Goal: Task Accomplishment & Management: Manage account settings

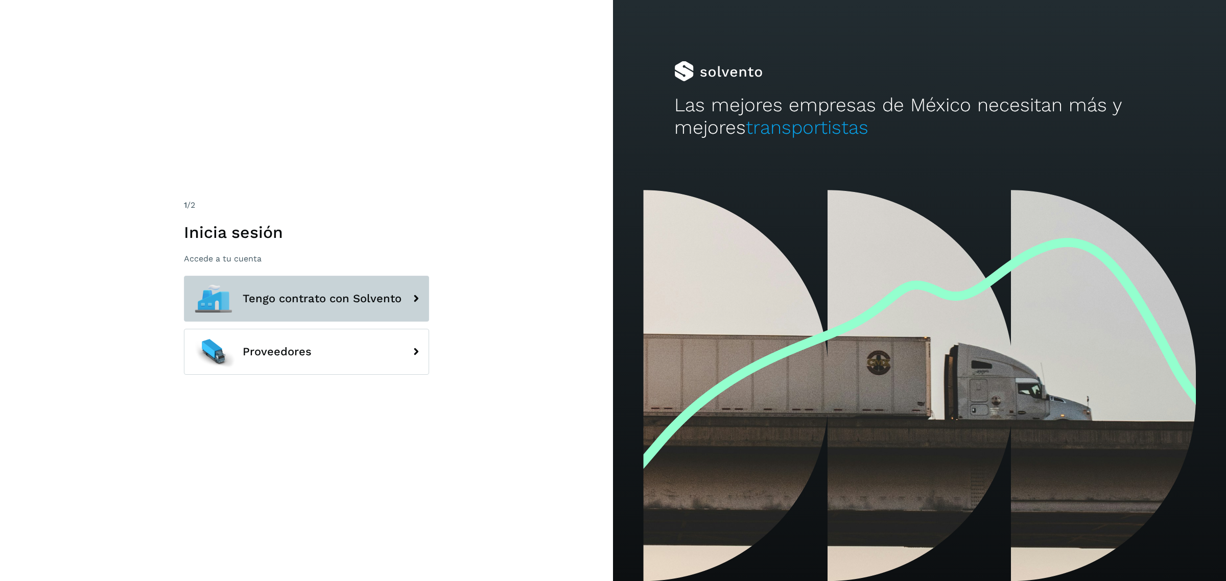
click at [299, 301] on span "Tengo contrato con Solvento" at bounding box center [322, 299] width 159 height 12
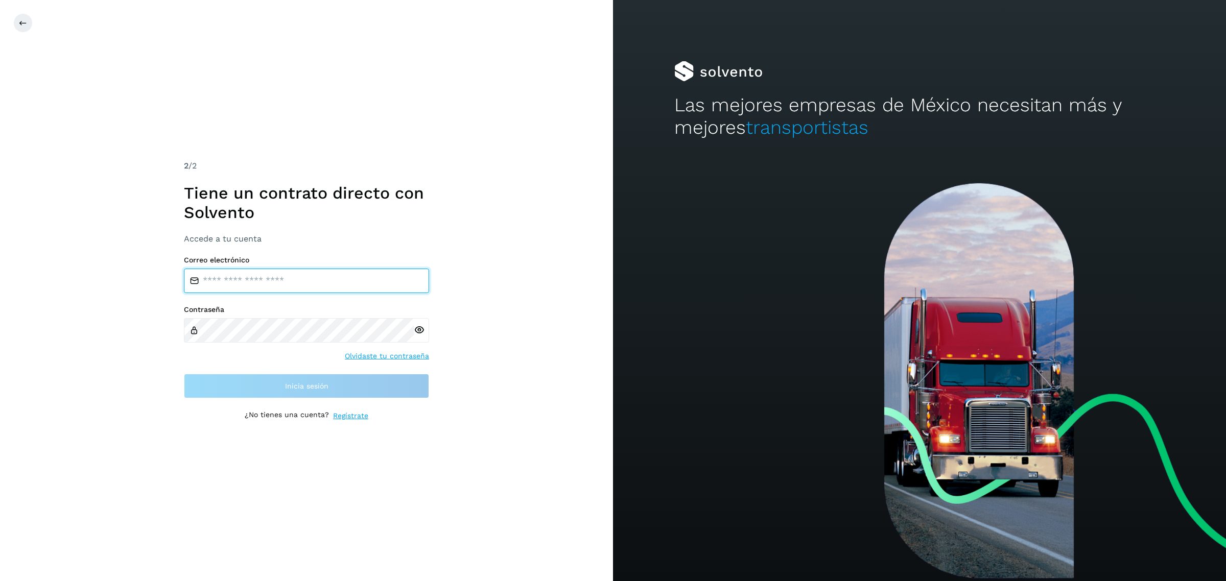
type input "**********"
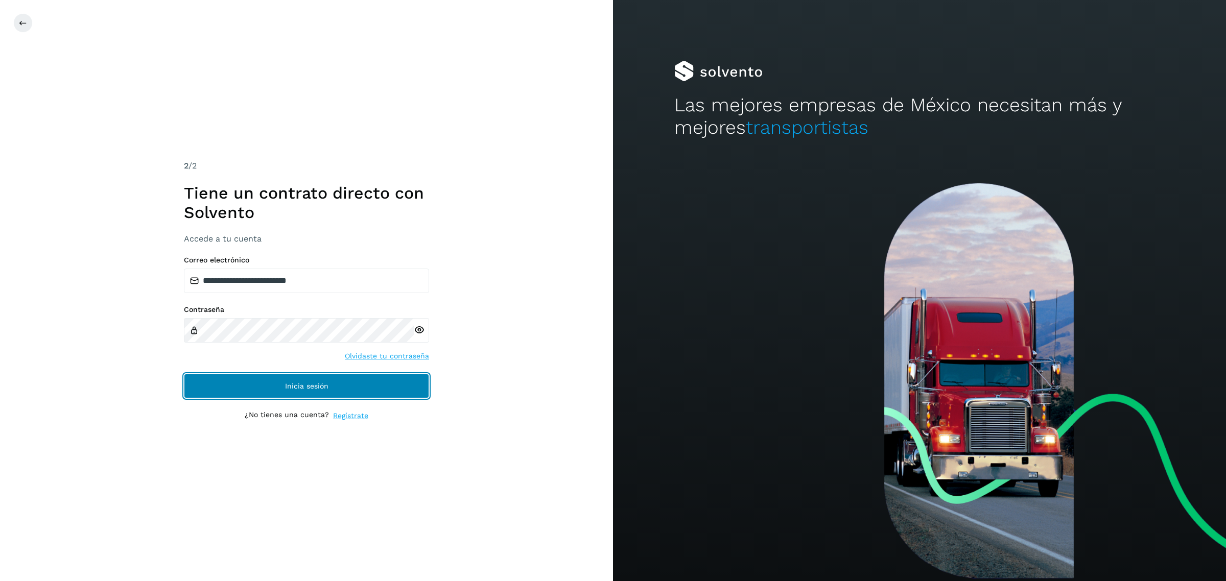
click at [306, 383] on span "Inicia sesión" at bounding box center [306, 386] width 43 height 7
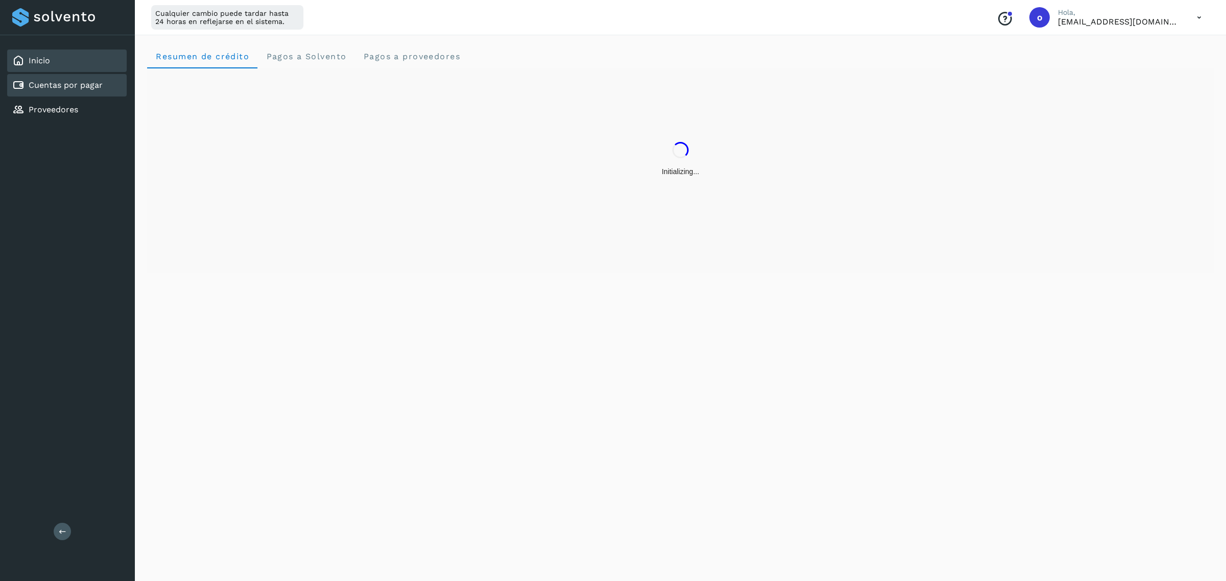
click at [42, 76] on div "Cuentas por pagar" at bounding box center [66, 85] width 119 height 22
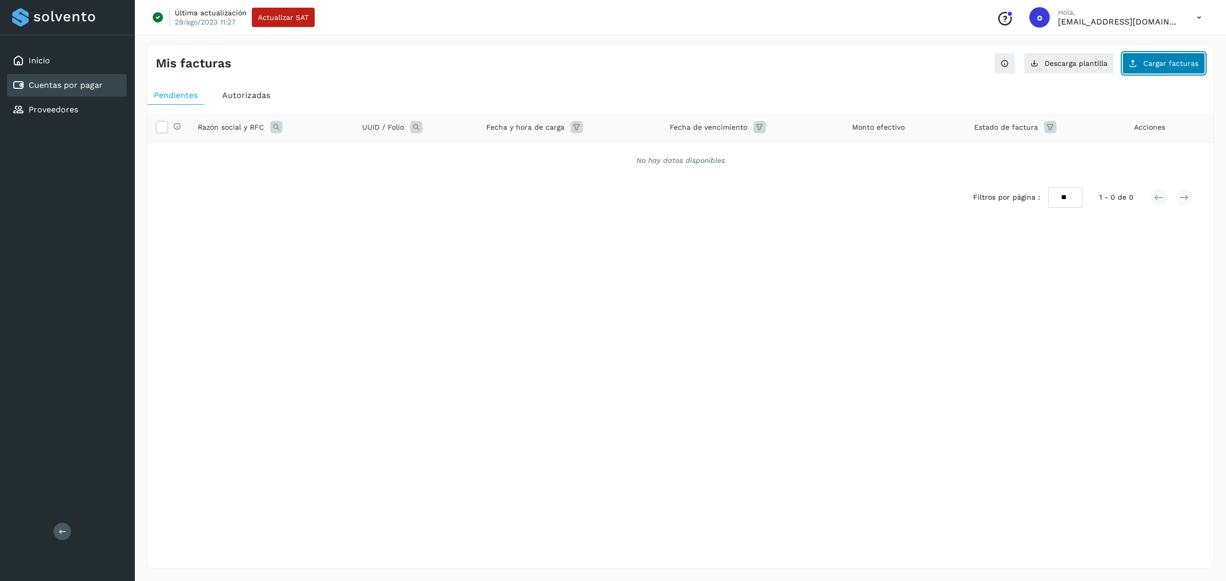
click at [1166, 62] on span "Cargar facturas" at bounding box center [1170, 63] width 55 height 7
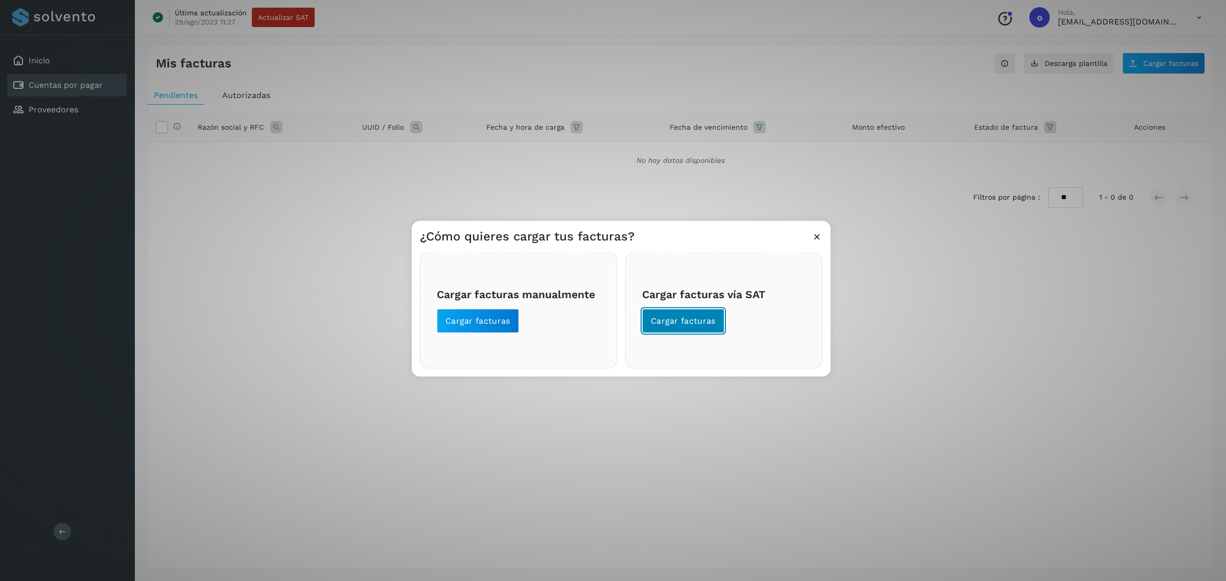
click at [699, 322] on span "Cargar facturas" at bounding box center [683, 321] width 65 height 11
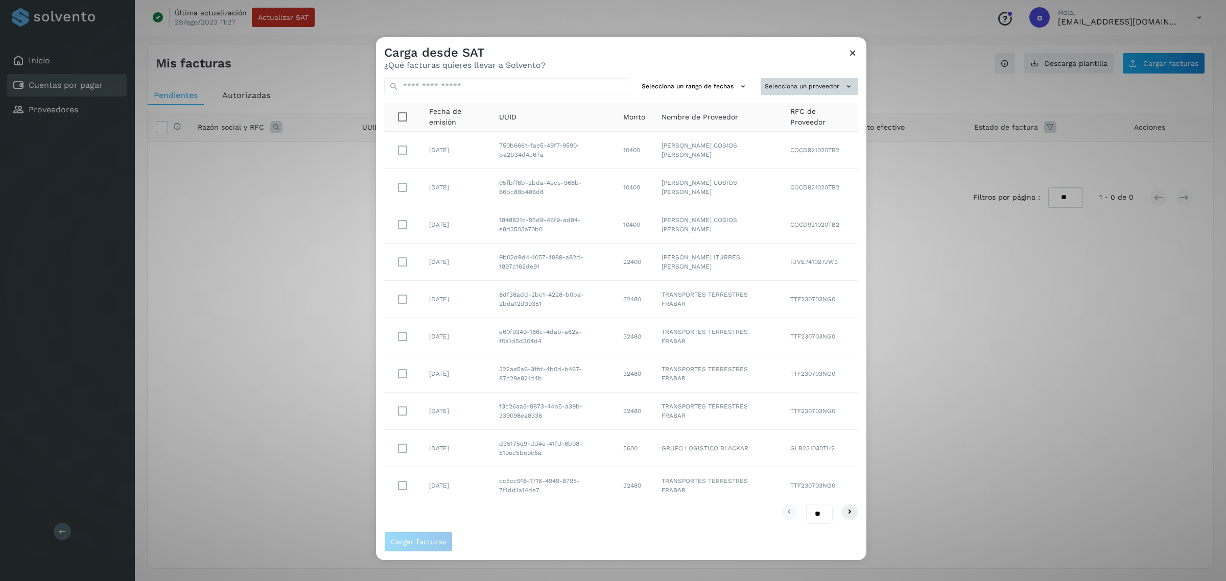
click at [762, 86] on button "Selecciona un proveedor" at bounding box center [809, 86] width 98 height 17
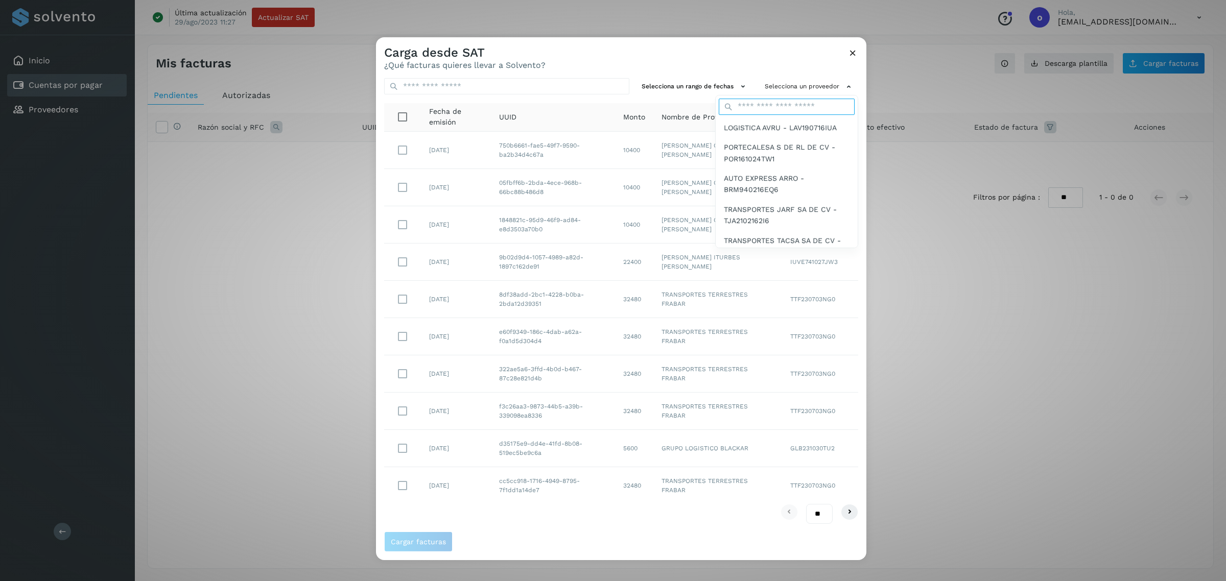
click at [749, 103] on input "text" at bounding box center [787, 107] width 136 height 16
type input "******"
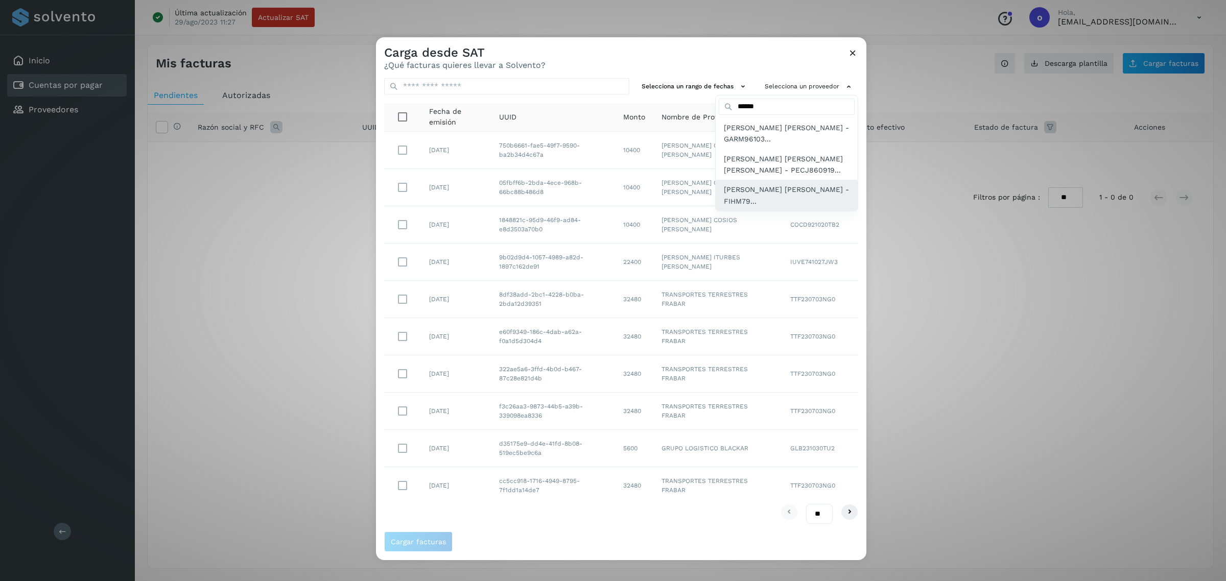
click at [748, 193] on span "[PERSON_NAME] [PERSON_NAME] - FIHM79..." at bounding box center [787, 195] width 126 height 23
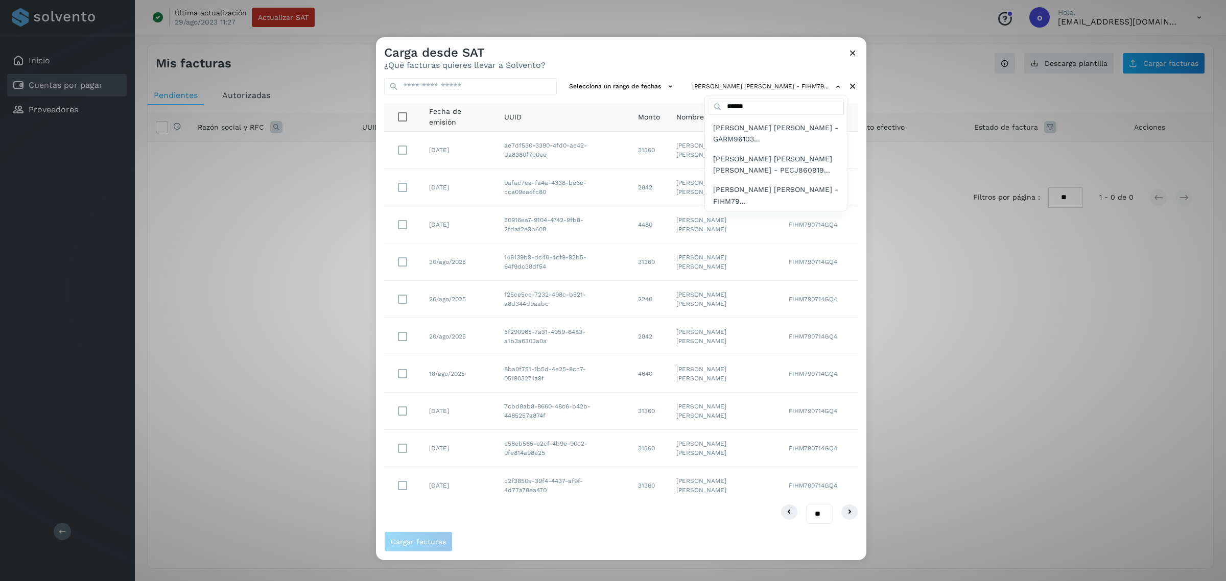
click at [407, 183] on div at bounding box center [989, 327] width 1226 height 581
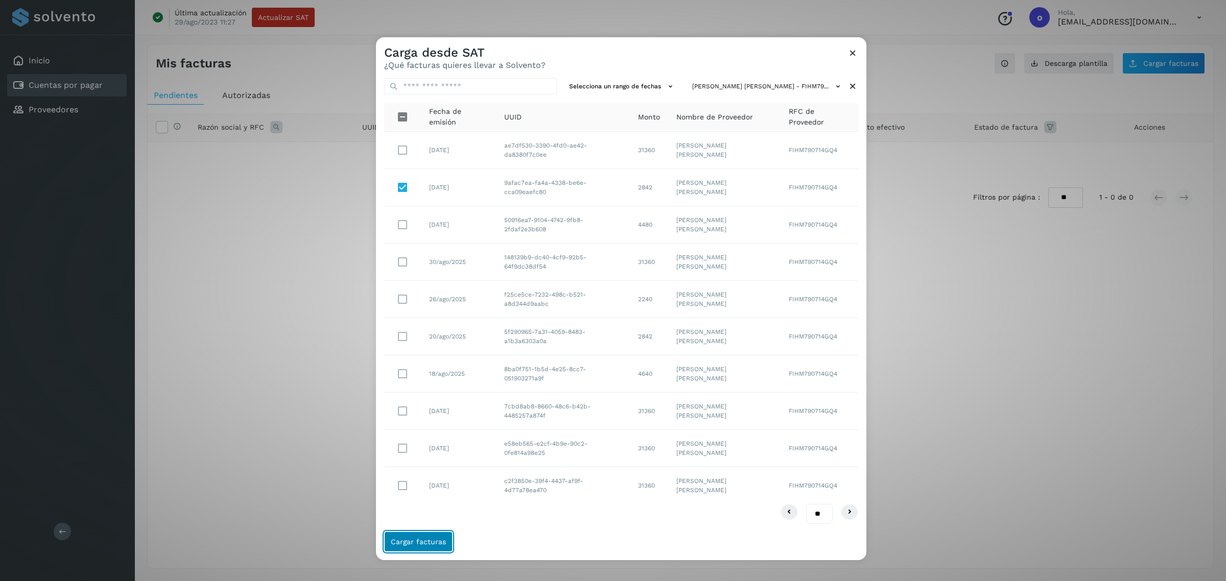
click at [418, 544] on span "Cargar facturas" at bounding box center [418, 541] width 55 height 7
click at [422, 547] on button "Cargar facturas" at bounding box center [418, 542] width 68 height 20
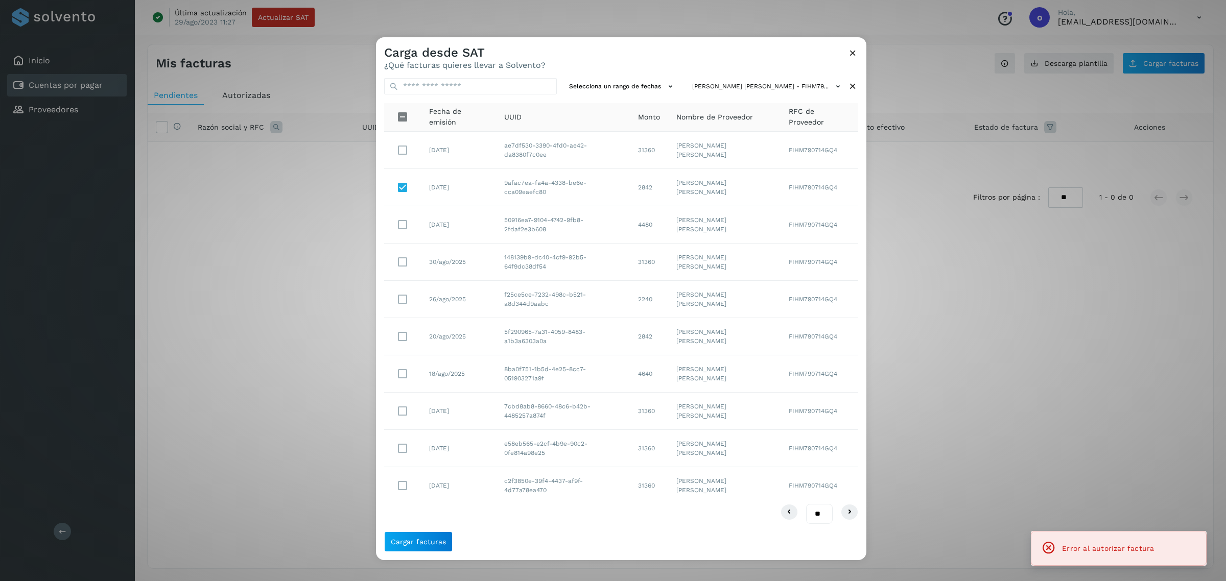
click at [854, 46] on div "Carga desde SAT ¿Qué facturas quieres llevar a Solvento?" at bounding box center [621, 53] width 490 height 33
click at [851, 53] on icon at bounding box center [852, 52] width 11 height 11
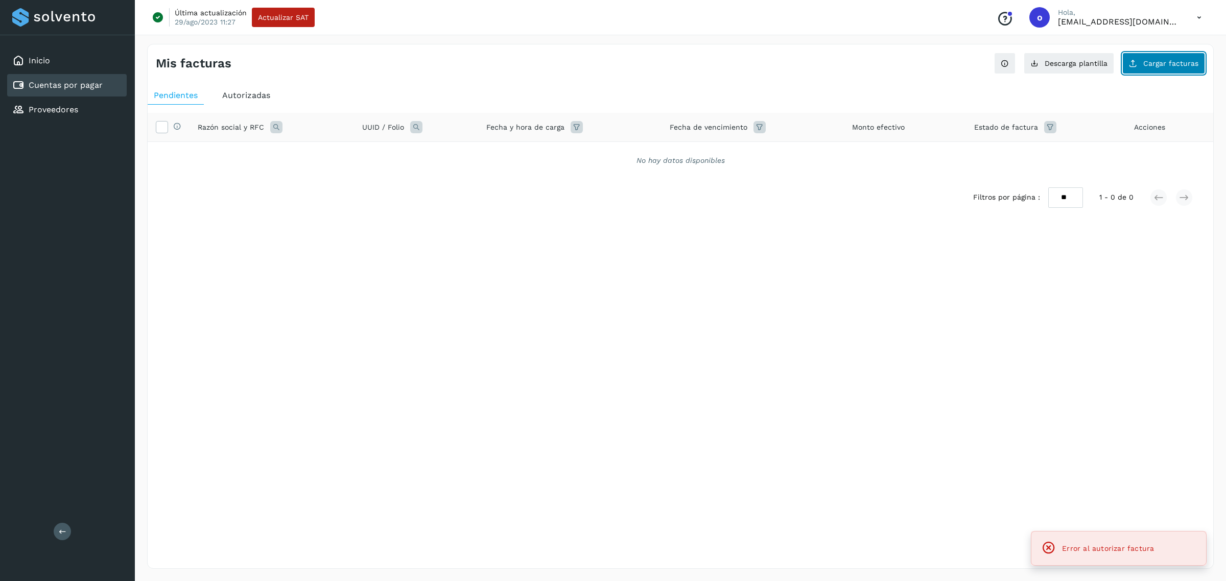
click at [1145, 66] on span "Cargar facturas" at bounding box center [1170, 63] width 55 height 7
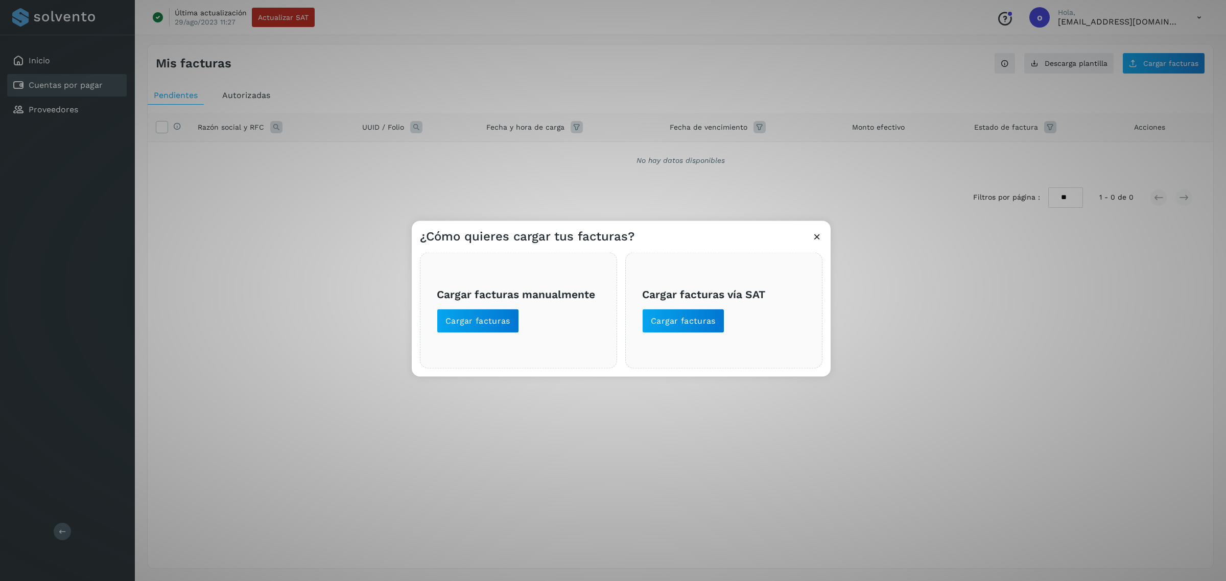
click at [706, 337] on div "Cargar facturas vía SAT Cargar facturas" at bounding box center [723, 311] width 197 height 116
click at [708, 328] on button "Cargar facturas" at bounding box center [683, 321] width 82 height 25
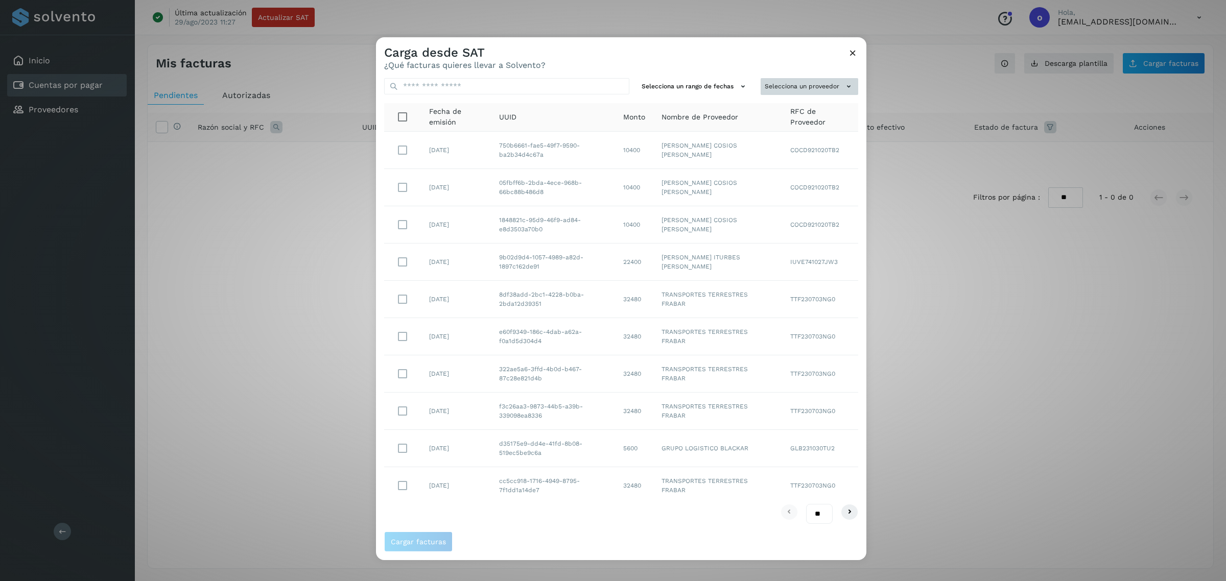
click at [790, 85] on button "Selecciona un proveedor" at bounding box center [809, 86] width 98 height 17
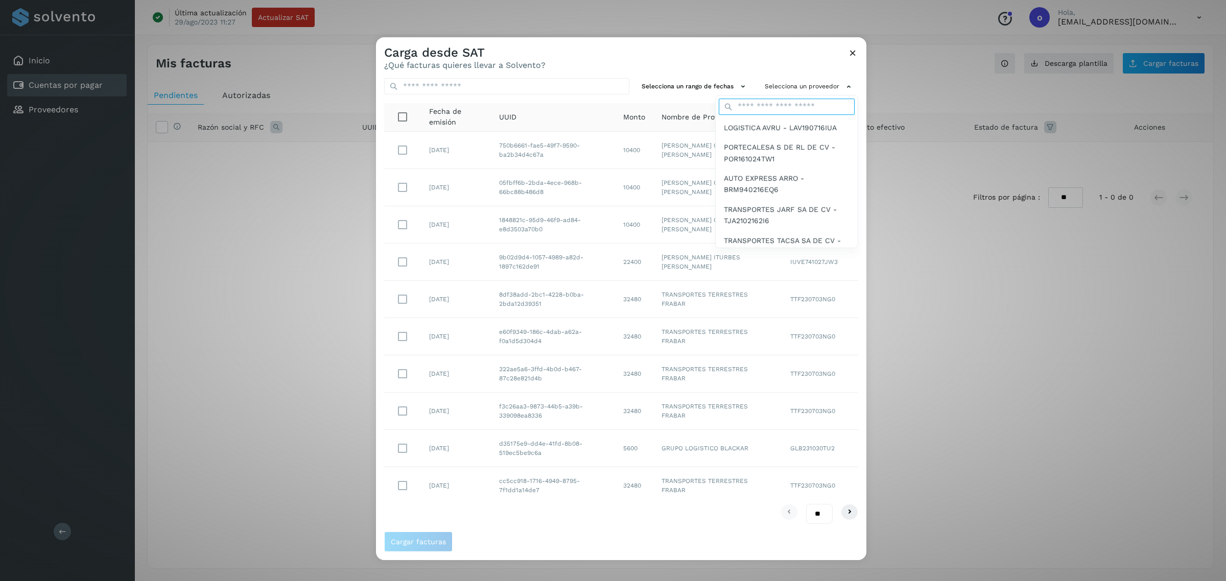
click at [772, 109] on input "text" at bounding box center [787, 107] width 136 height 16
type input "******"
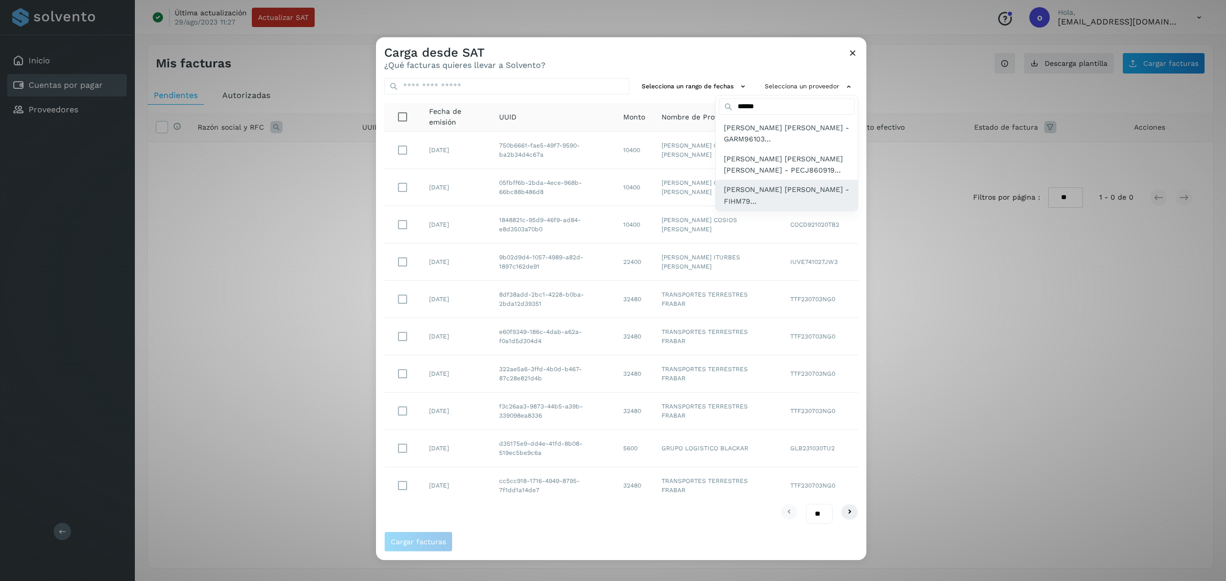
click at [739, 189] on span "[PERSON_NAME] [PERSON_NAME] - FIHM79..." at bounding box center [787, 195] width 126 height 23
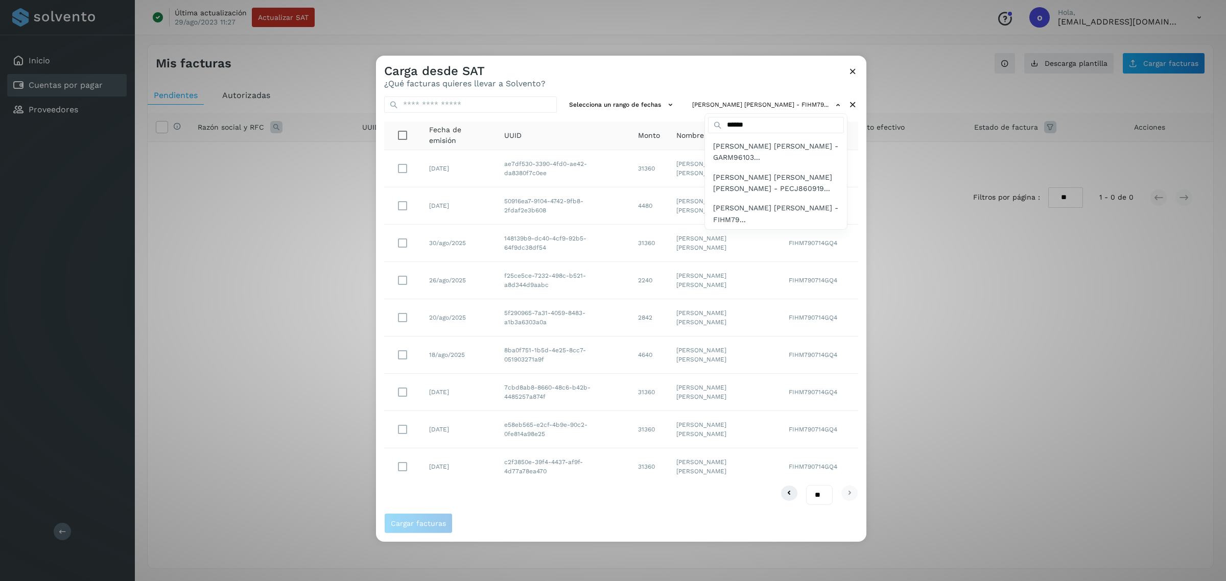
click at [849, 70] on div at bounding box center [989, 346] width 1226 height 581
click at [851, 70] on icon at bounding box center [852, 71] width 11 height 11
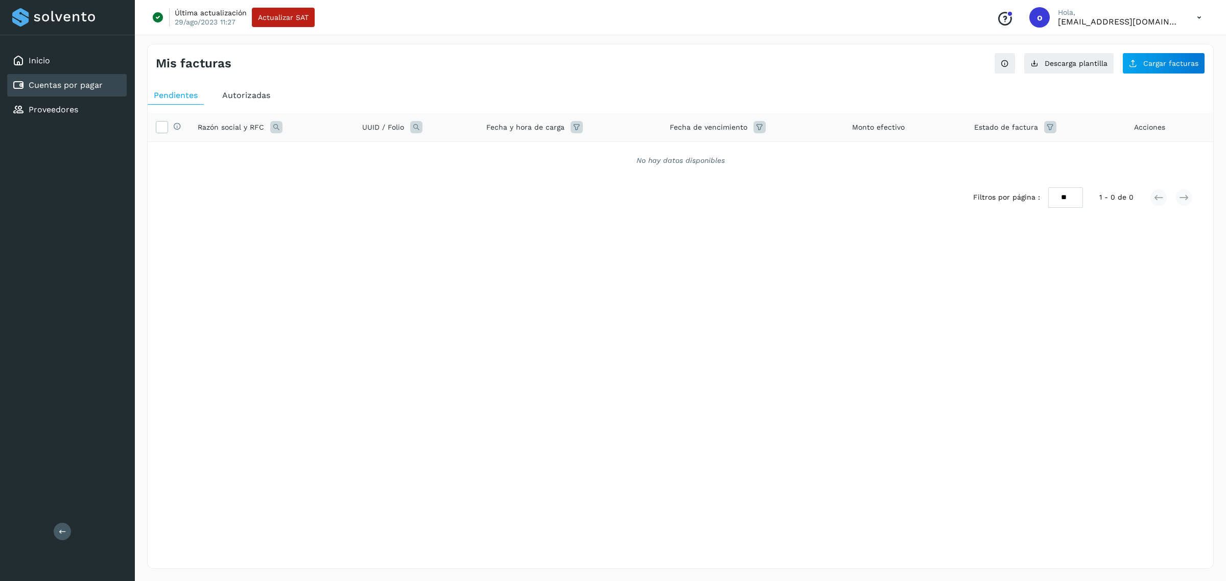
click at [254, 90] on div "Autorizadas" at bounding box center [246, 95] width 60 height 18
click at [190, 91] on span "Pendientes" at bounding box center [176, 95] width 44 height 10
click at [161, 153] on td at bounding box center [169, 163] width 42 height 42
click at [164, 164] on icon at bounding box center [161, 161] width 11 height 11
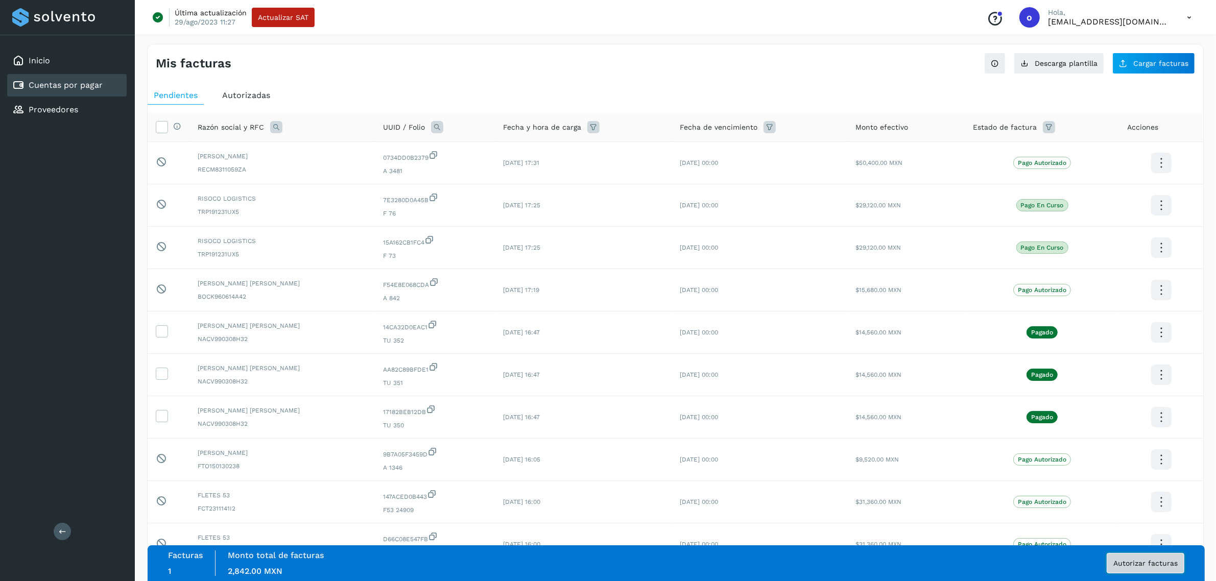
click at [1134, 562] on span "Autorizar facturas" at bounding box center [1145, 563] width 64 height 7
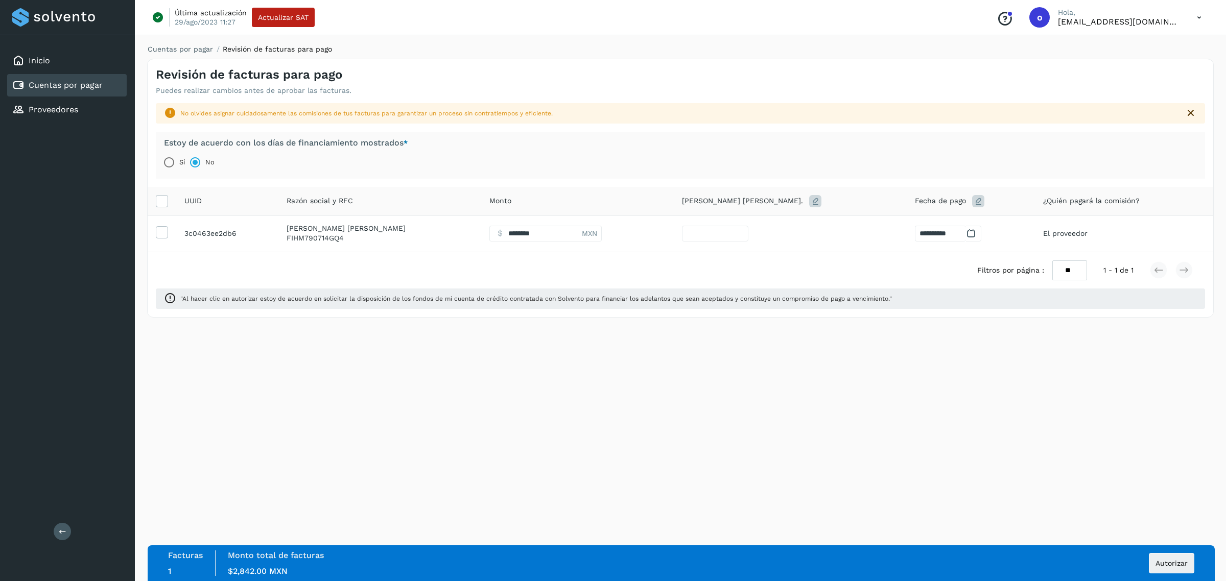
click at [966, 235] on icon at bounding box center [971, 233] width 11 height 11
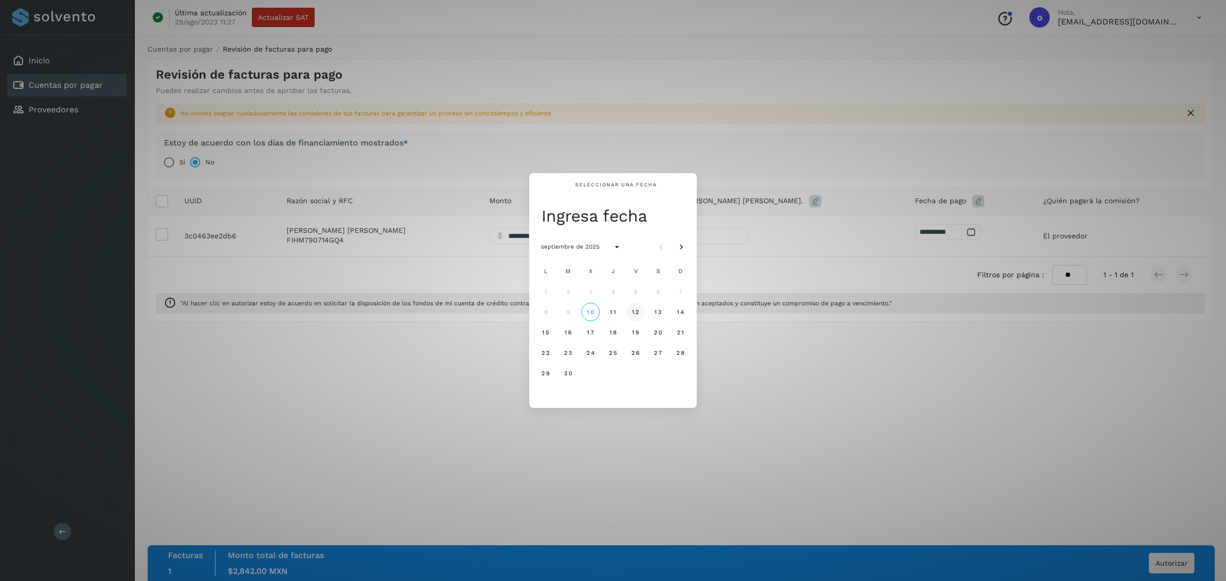
click at [637, 312] on span "12" at bounding box center [635, 311] width 8 height 7
type input "*"
type input "**********"
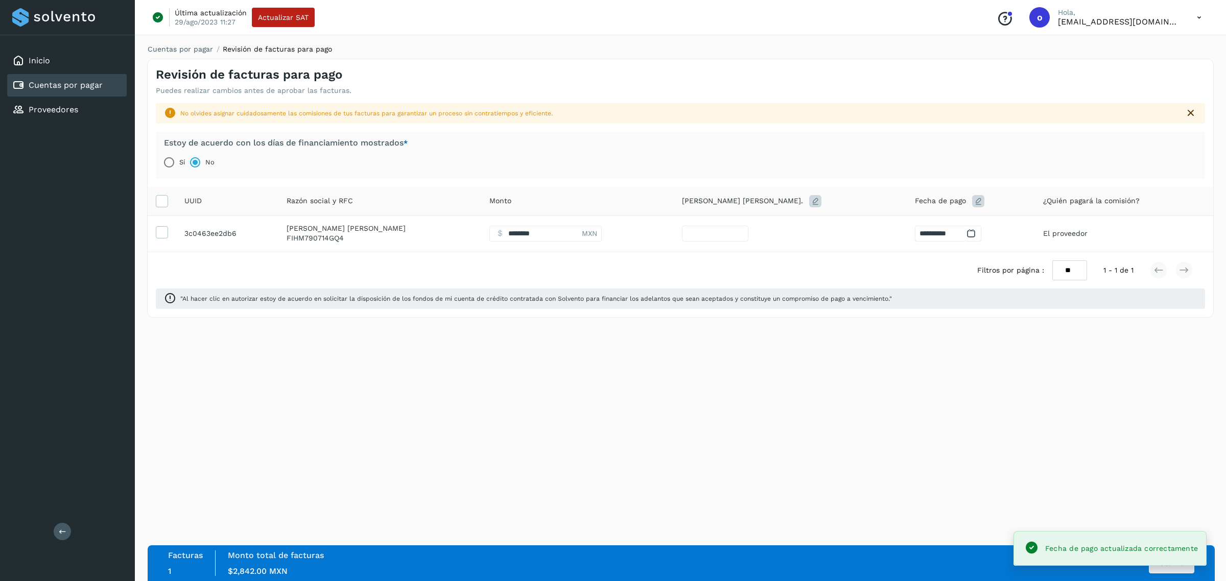
click at [1048, 461] on div "**********" at bounding box center [680, 306] width 1091 height 549
click at [1157, 561] on span "Autorizar" at bounding box center [1171, 563] width 32 height 7
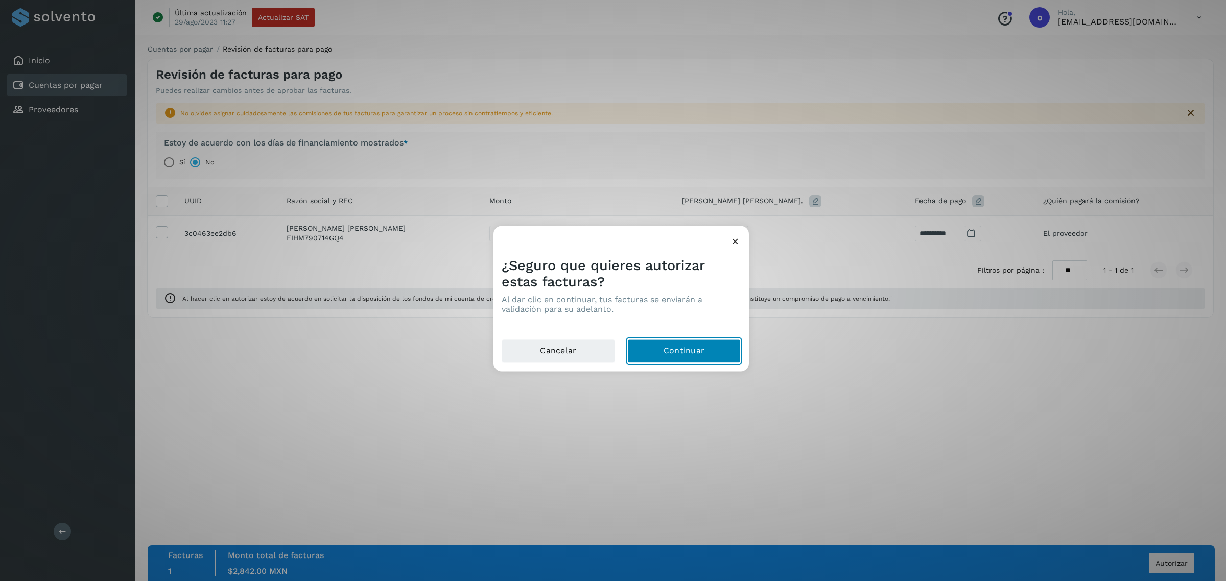
click at [701, 354] on button "Continuar" at bounding box center [683, 351] width 113 height 25
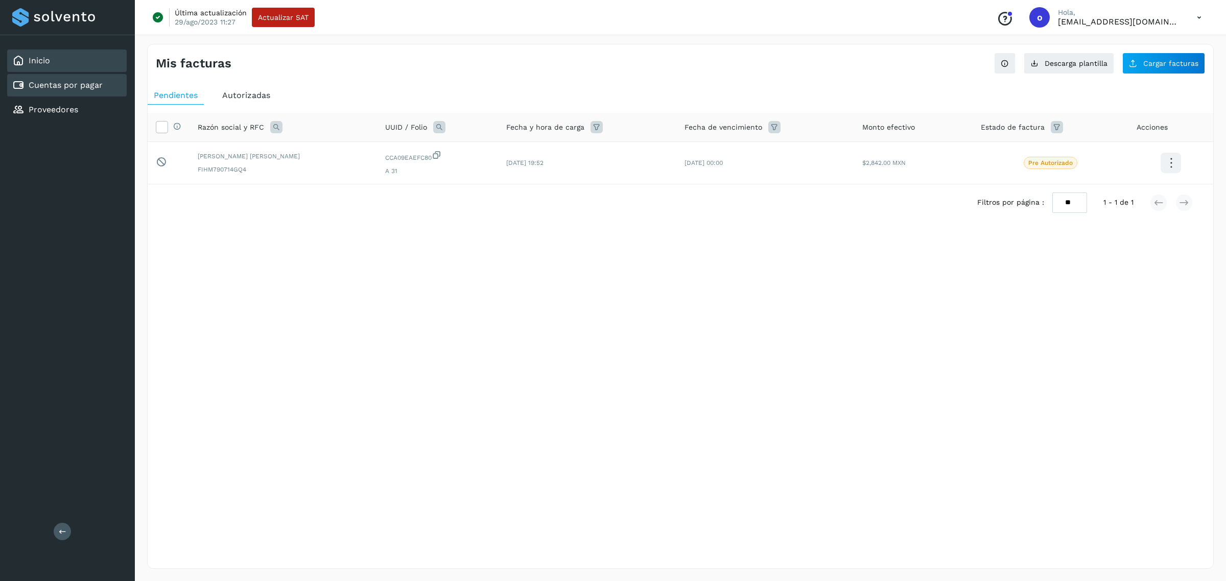
click at [82, 60] on div "Inicio" at bounding box center [66, 61] width 119 height 22
